Goal: Information Seeking & Learning: Find specific fact

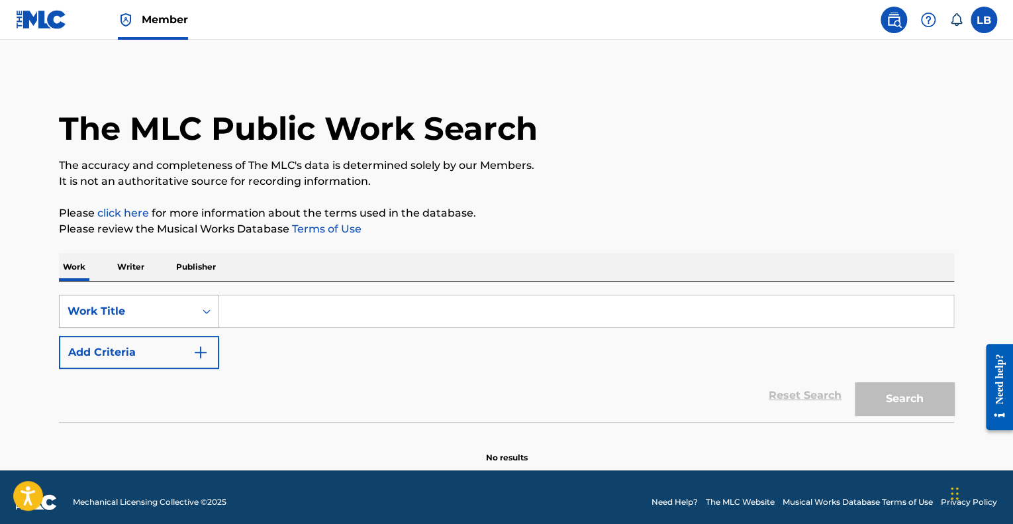
click at [214, 313] on div "Search Form" at bounding box center [207, 311] width 24 height 24
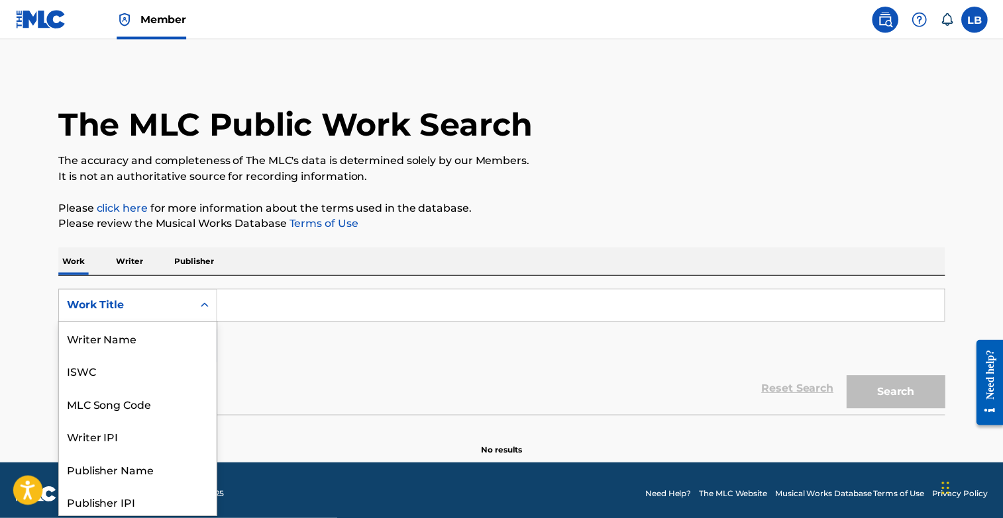
scroll to position [66, 0]
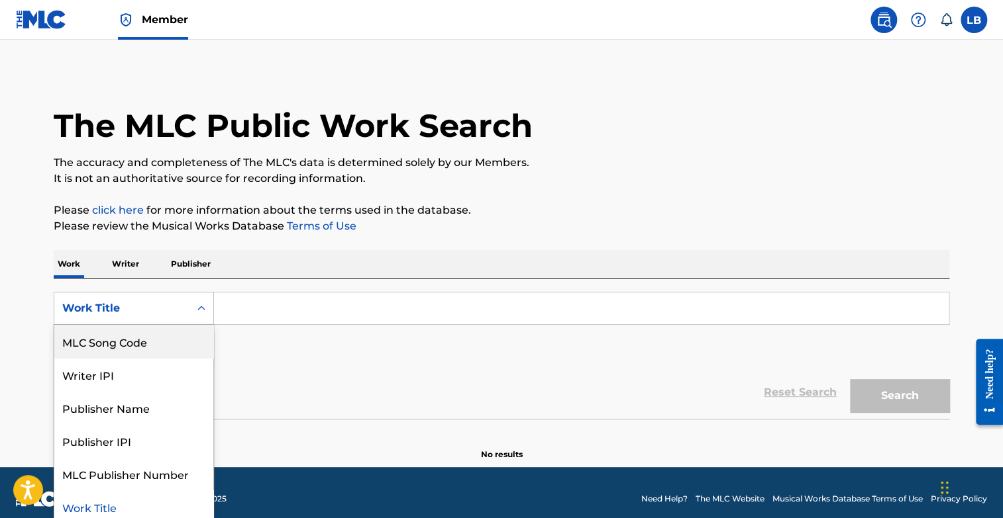
click at [152, 327] on div "MLC Song Code" at bounding box center [133, 341] width 159 height 33
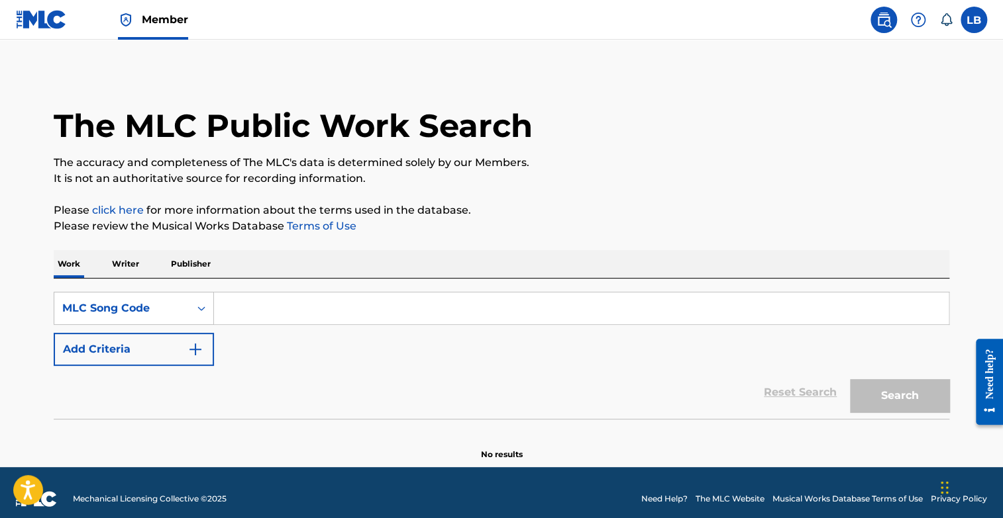
click at [255, 301] on input "Search Form" at bounding box center [581, 309] width 734 height 32
paste input "BA50VF"
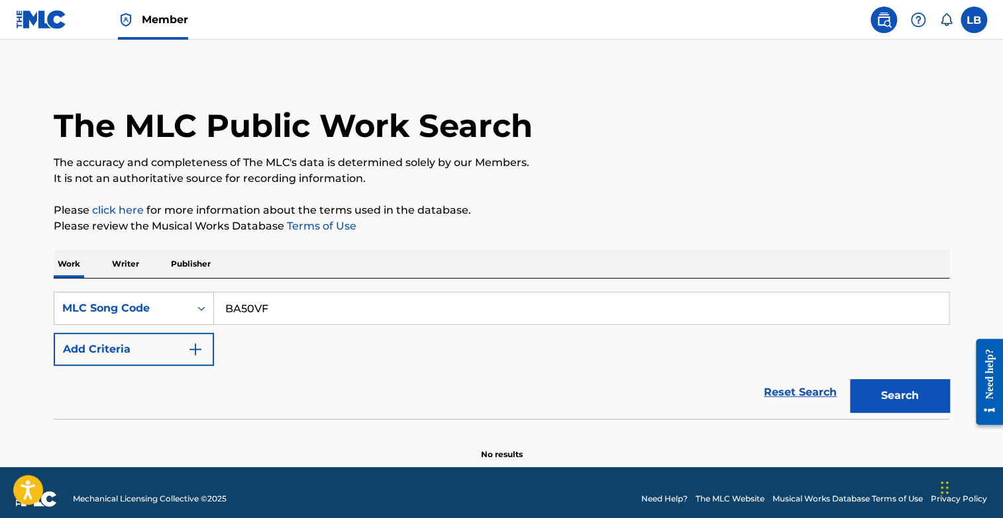
type input "BA50VF"
click at [850, 379] on button "Search" at bounding box center [899, 395] width 99 height 33
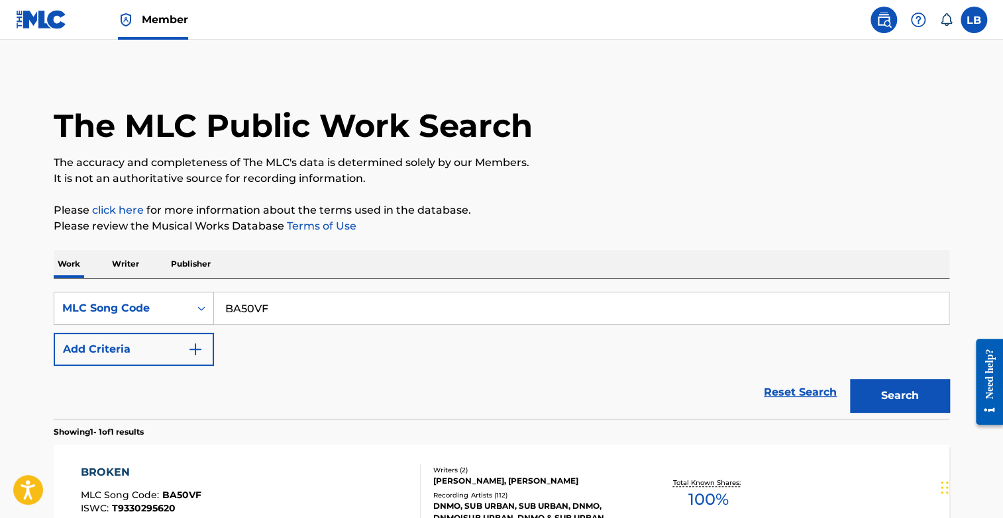
scroll to position [160, 0]
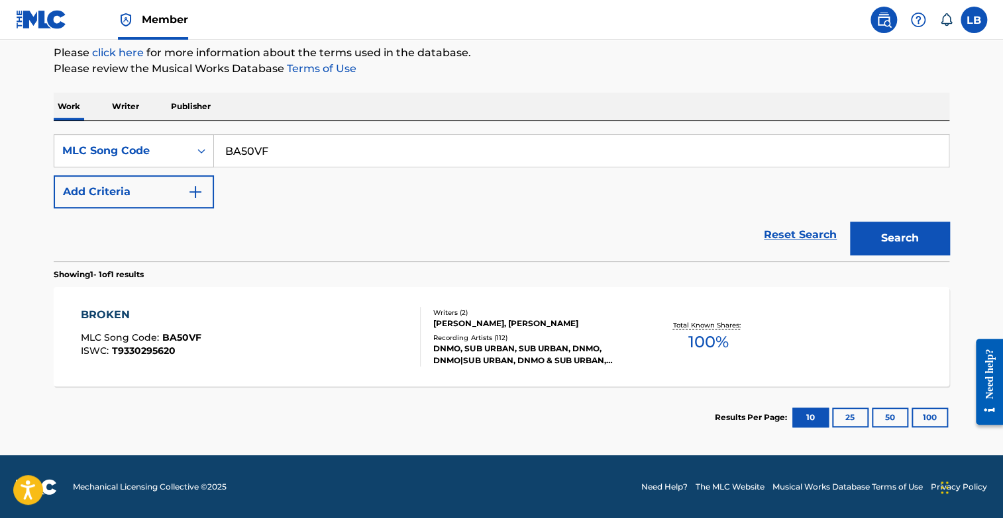
click at [223, 324] on div "BROKEN MLC Song Code : BA50VF ISWC : T9330295620" at bounding box center [251, 337] width 340 height 60
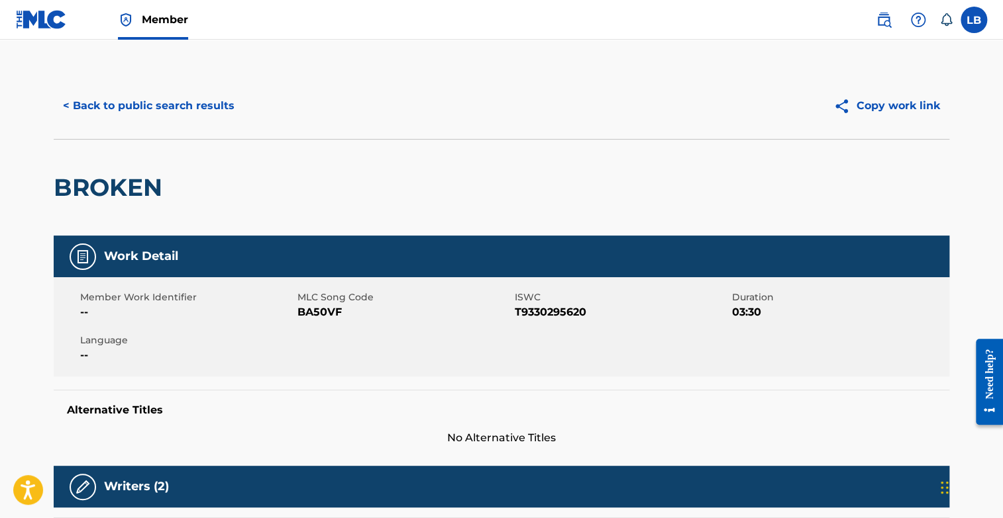
click at [147, 116] on button "< Back to public search results" at bounding box center [149, 105] width 190 height 33
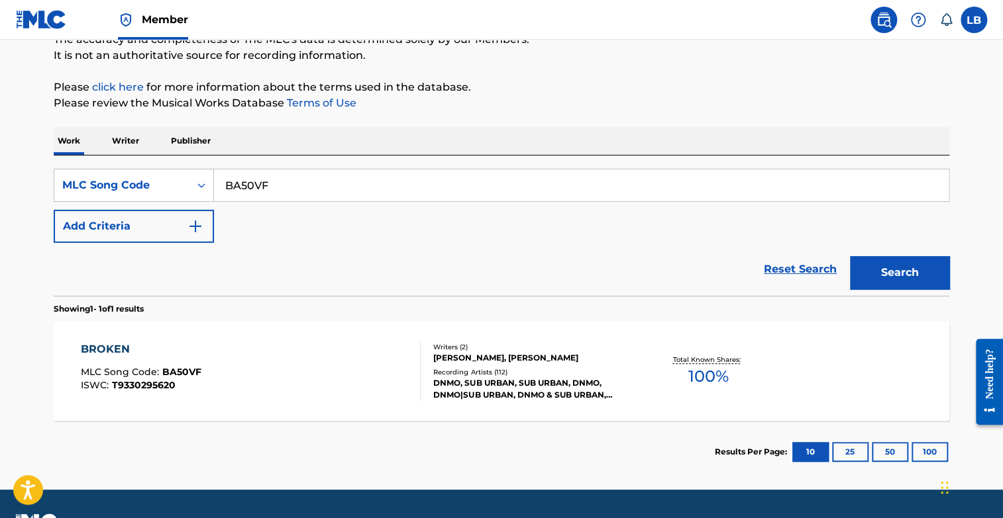
click at [297, 187] on input "BA50VF" at bounding box center [581, 186] width 734 height 32
paste input "HB327N"
type input "HB327N"
click at [850, 256] on button "Search" at bounding box center [899, 272] width 99 height 33
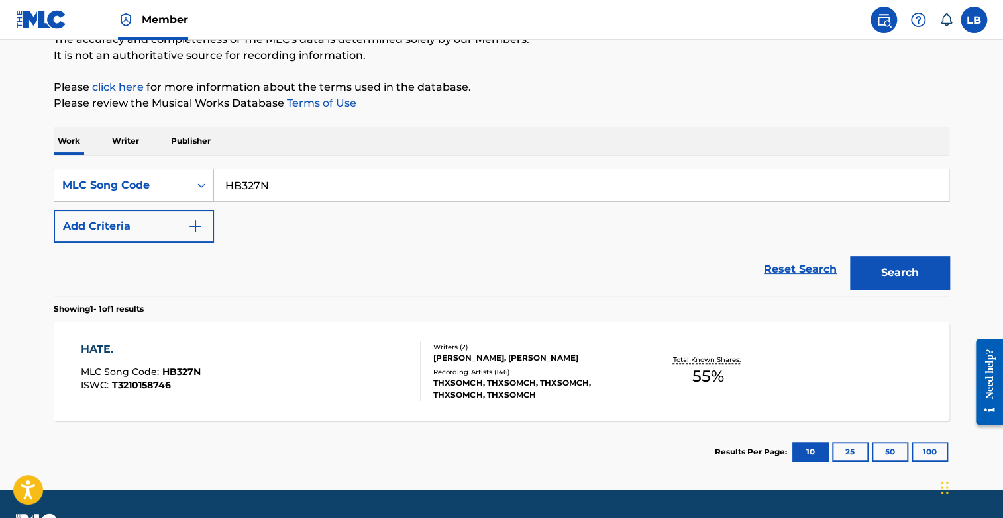
scroll to position [160, 0]
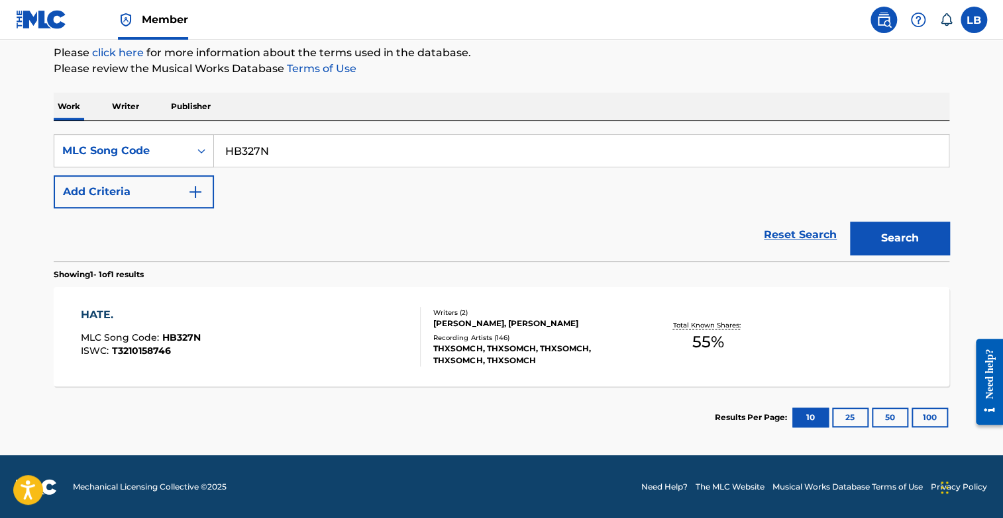
click at [275, 330] on div "HATE. MLC Song Code : HB327N ISWC : T3210158746" at bounding box center [251, 337] width 340 height 60
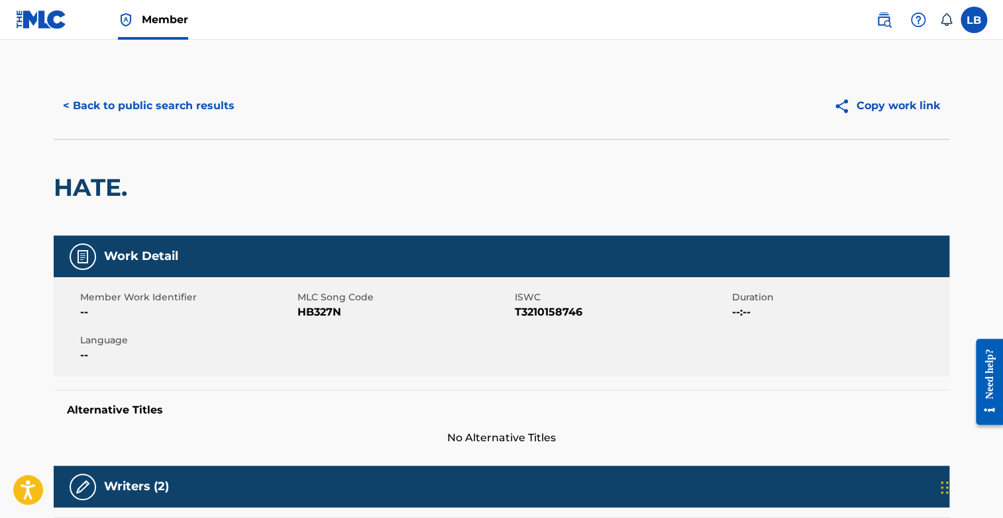
click at [275, 330] on div "Member Work Identifier -- MLC Song Code HB327N ISWC T3210158746 Duration --:-- …" at bounding box center [501, 326] width 895 height 99
click at [91, 105] on button "< Back to public search results" at bounding box center [149, 105] width 190 height 33
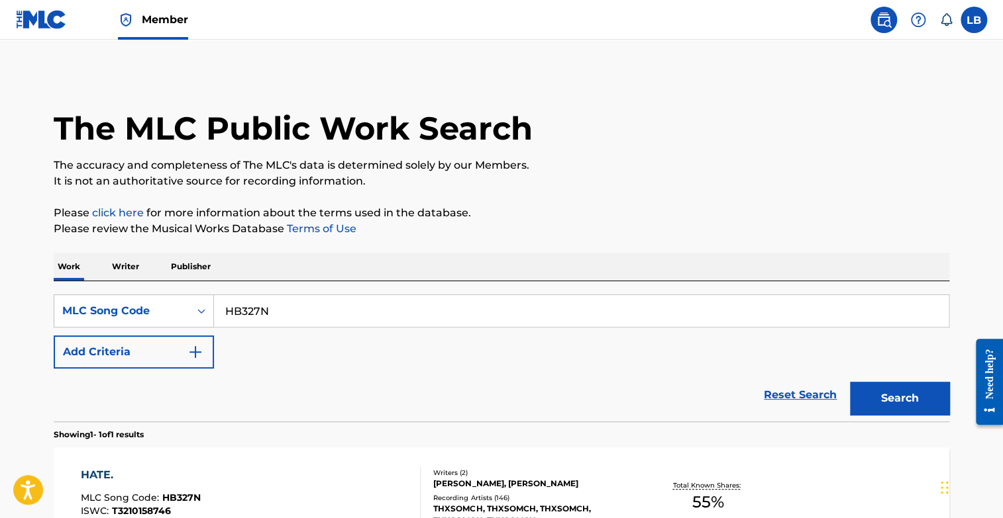
scroll to position [126, 0]
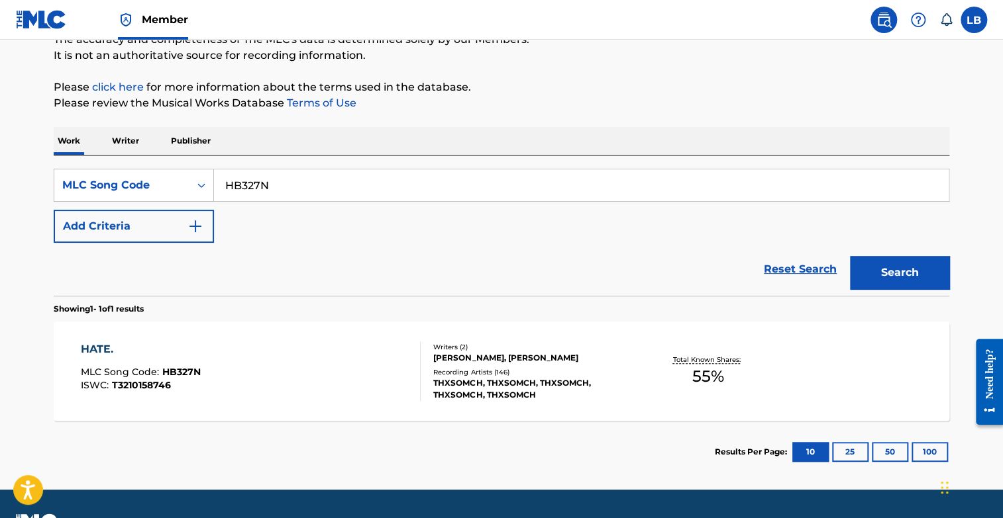
click at [134, 275] on div "Reset Search Search" at bounding box center [501, 269] width 895 height 53
click at [305, 195] on input "HB327N" at bounding box center [581, 186] width 734 height 32
paste input "SC50D"
type input "SC50DN"
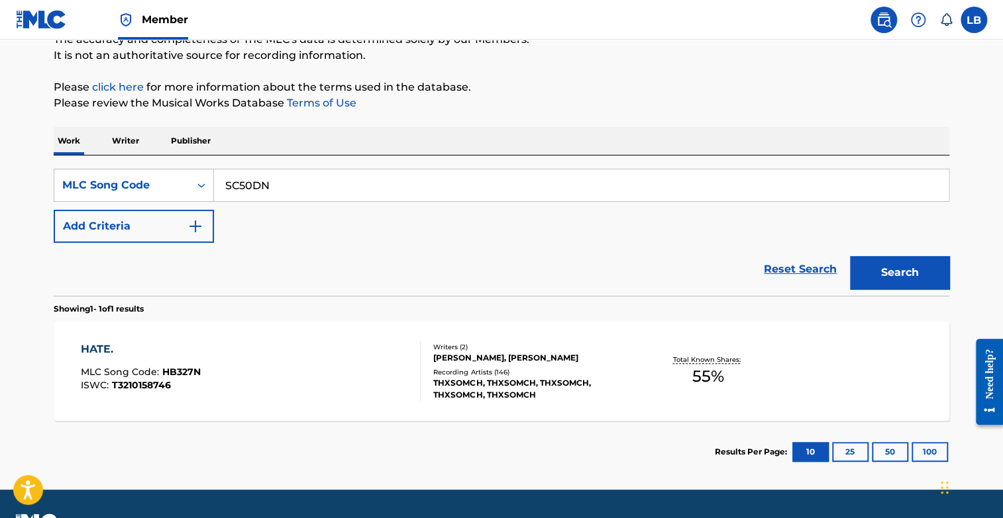
click at [850, 256] on button "Search" at bounding box center [899, 272] width 99 height 33
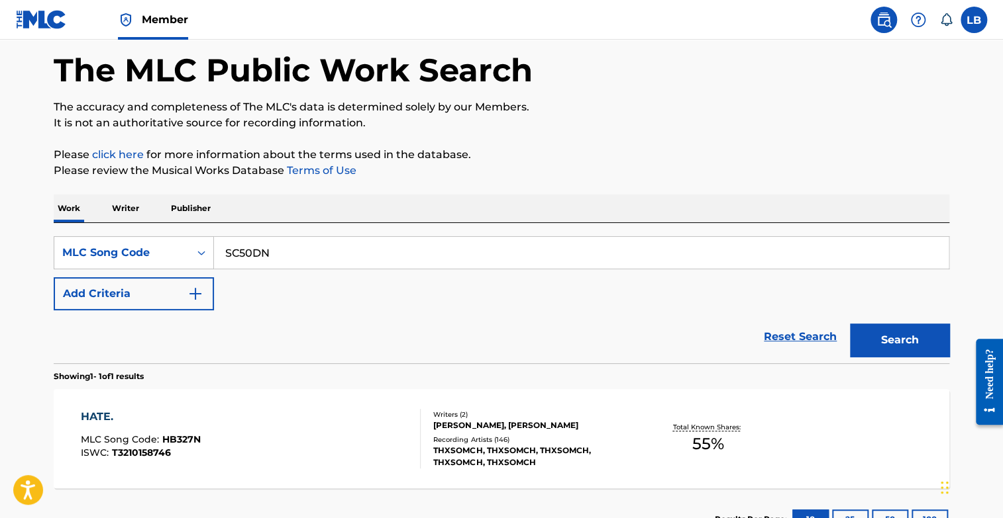
click at [305, 195] on div "Work Writer Publisher SearchWithCriteriad9729876-b300-47be-848c-ac7caac1ceb2 ML…" at bounding box center [501, 373] width 895 height 356
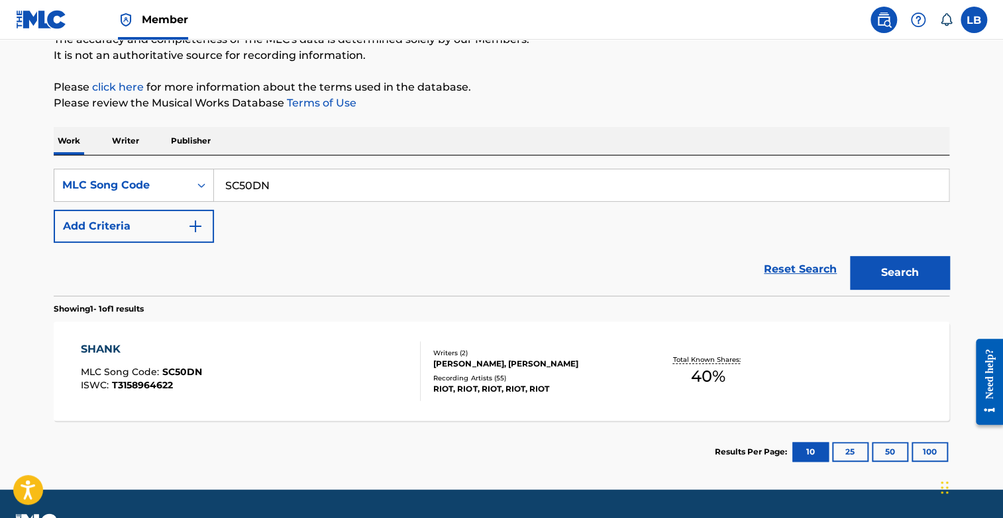
click at [285, 370] on div "SHANK MLC Song Code : SC50DN ISWC : T3158964622" at bounding box center [251, 372] width 340 height 60
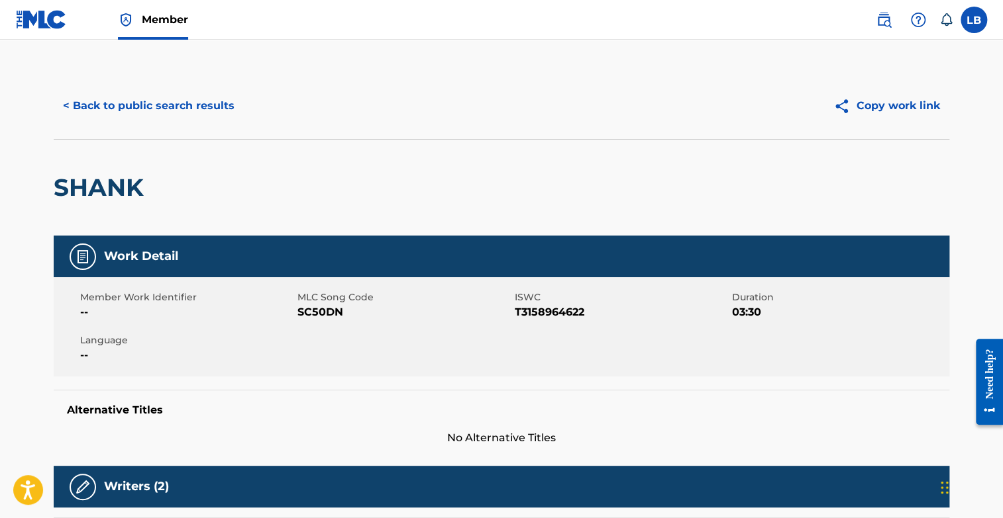
click at [128, 105] on button "< Back to public search results" at bounding box center [149, 105] width 190 height 33
